Goal: Task Accomplishment & Management: Complete application form

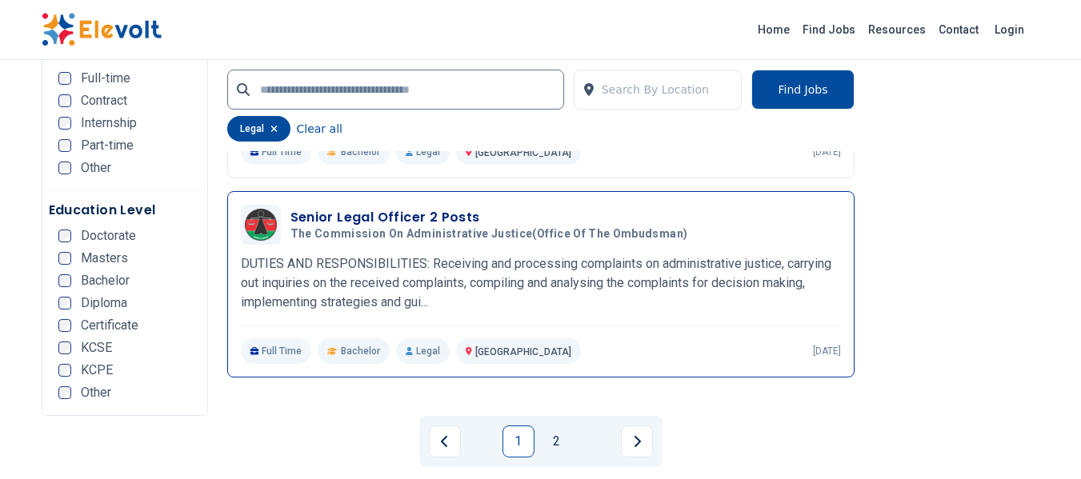
scroll to position [3360, 0]
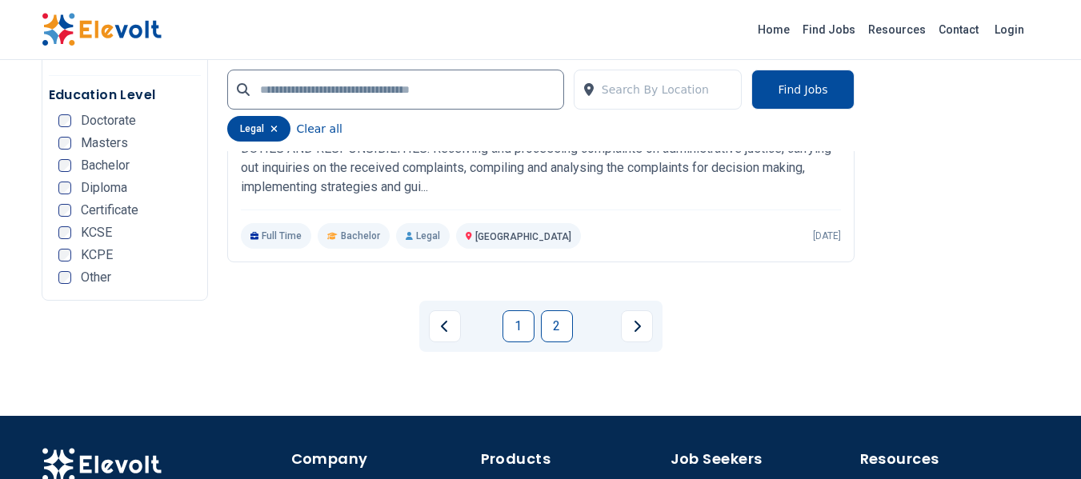
click at [553, 330] on link "2" at bounding box center [557, 326] width 32 height 32
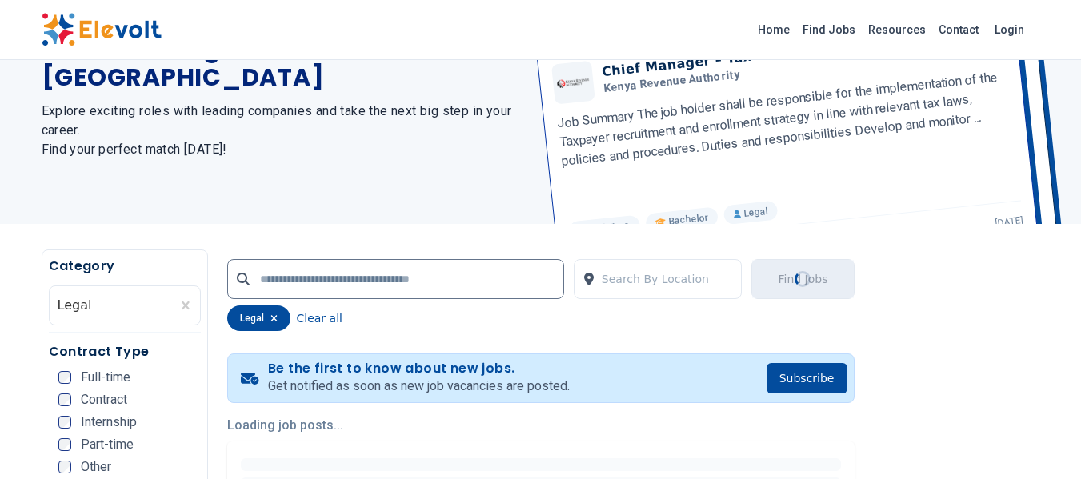
scroll to position [40, 0]
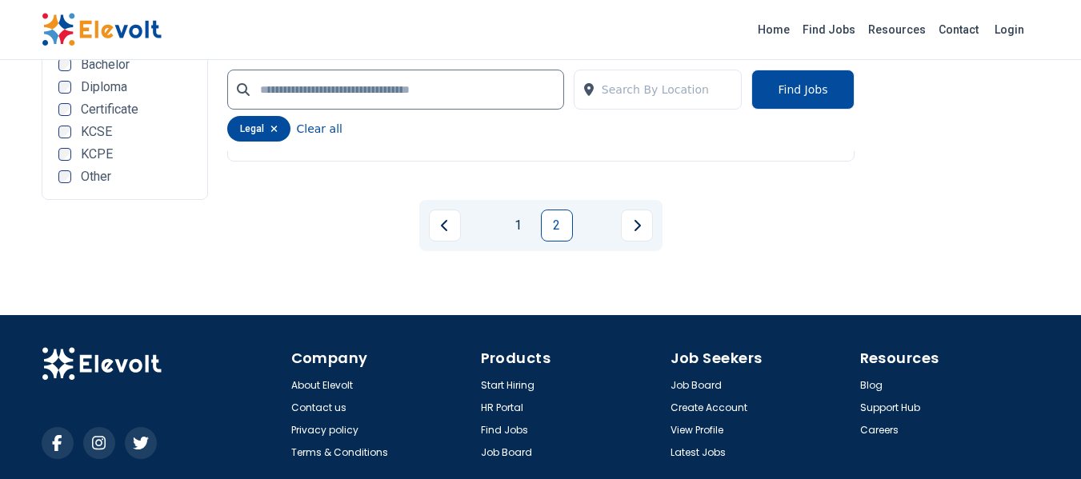
scroll to position [1878, 0]
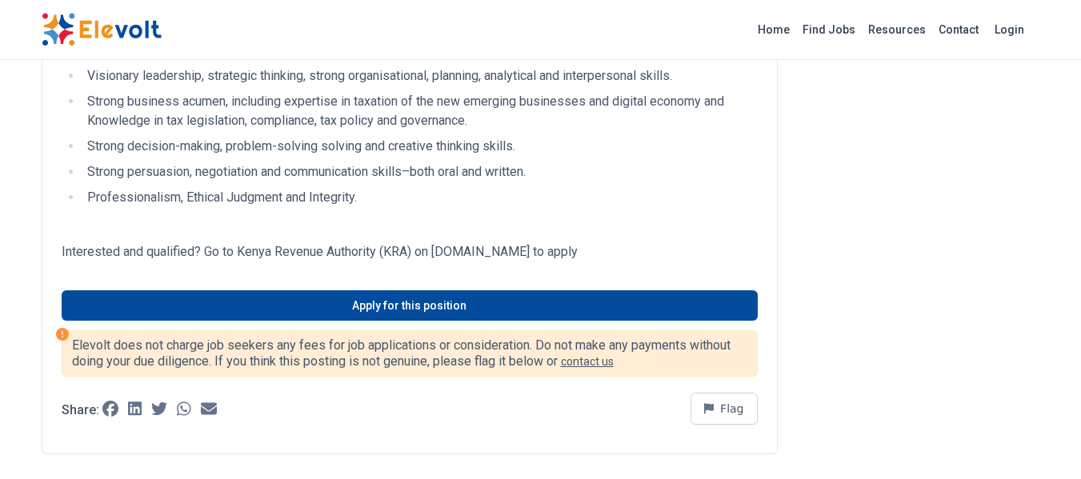
scroll to position [1040, 0]
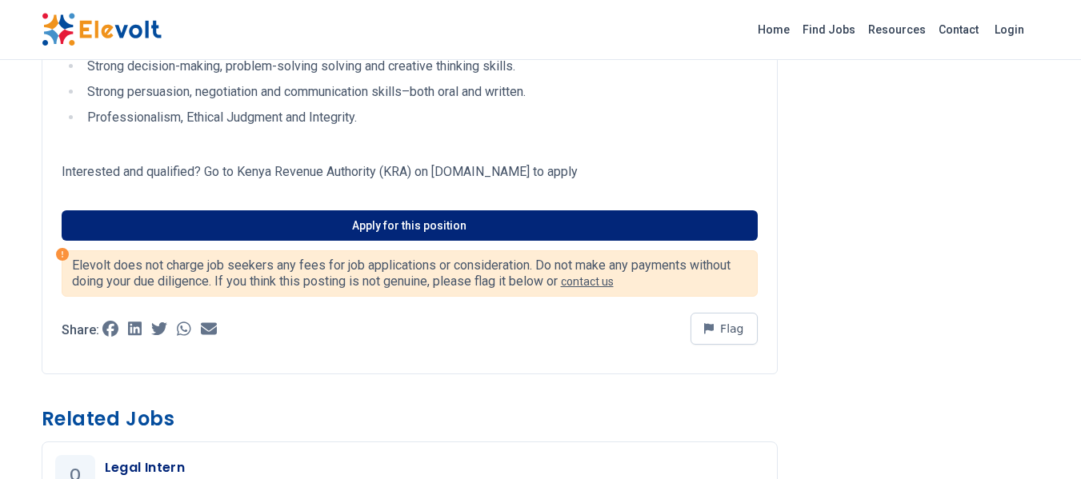
click at [430, 226] on link "Apply for this position" at bounding box center [410, 225] width 696 height 30
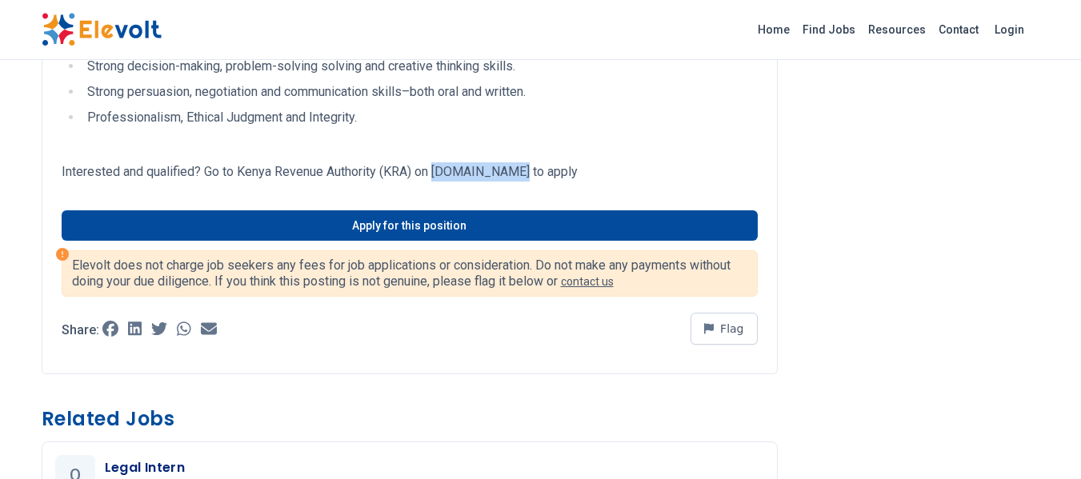
drag, startPoint x: 438, startPoint y: 171, endPoint x: 520, endPoint y: 171, distance: 82.4
click at [520, 171] on p "Interested and qualified? Go to Kenya Revenue Authority (KRA) on www.kra.go.ke …" at bounding box center [410, 171] width 696 height 19
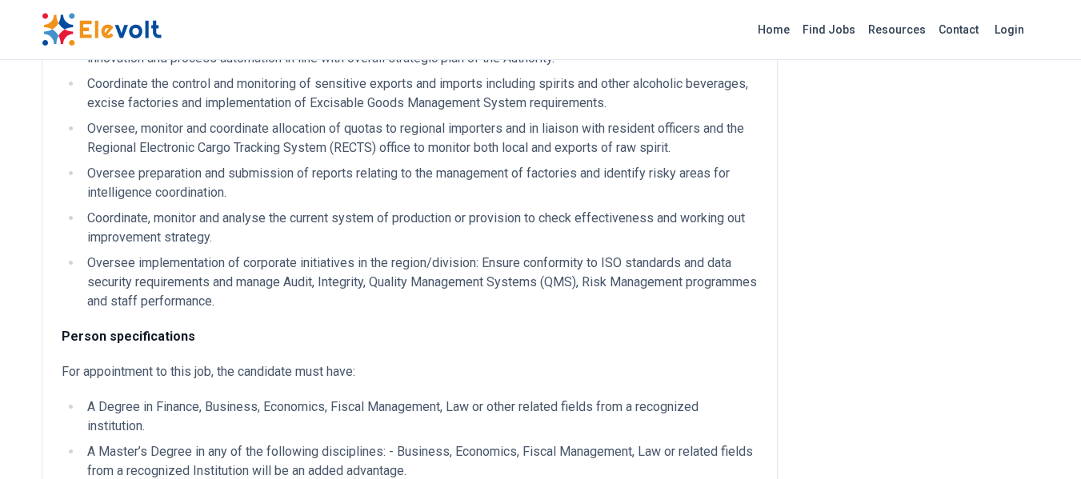
scroll to position [320, 0]
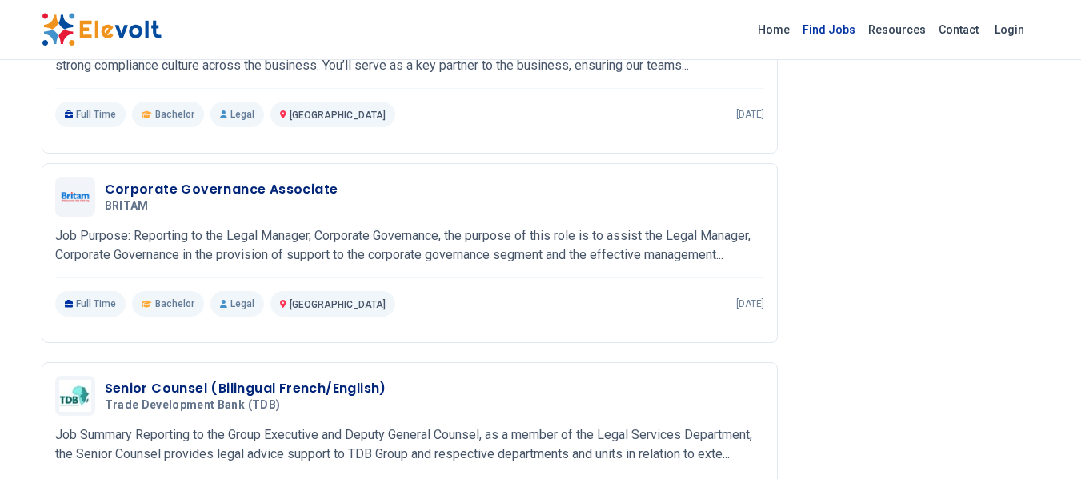
scroll to position [1760, 0]
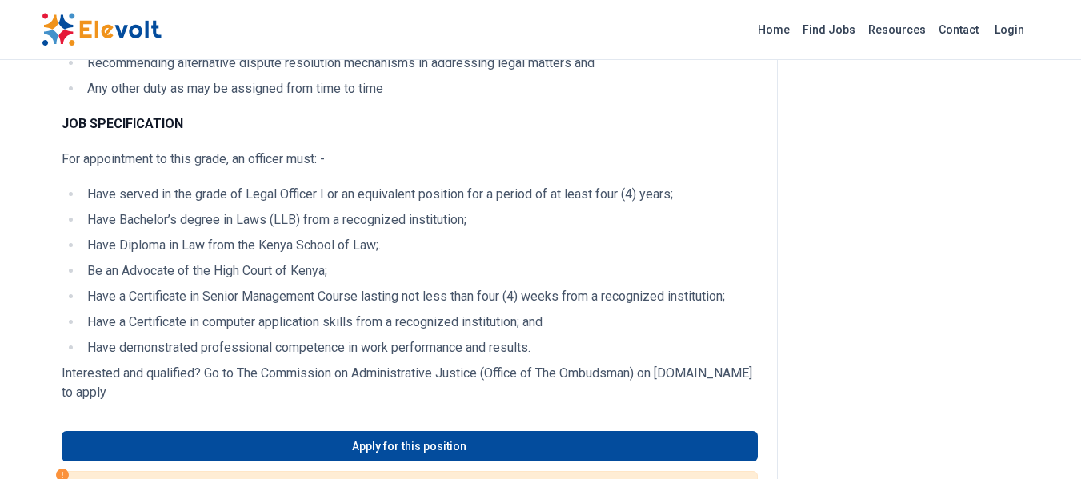
scroll to position [480, 0]
